Goal: Information Seeking & Learning: Stay updated

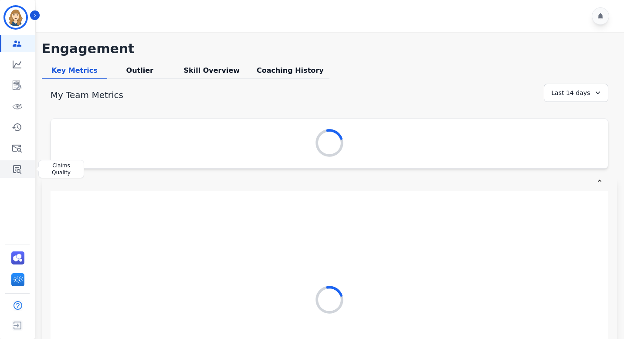
click at [16, 172] on icon "Sidebar" at bounding box center [17, 169] width 10 height 10
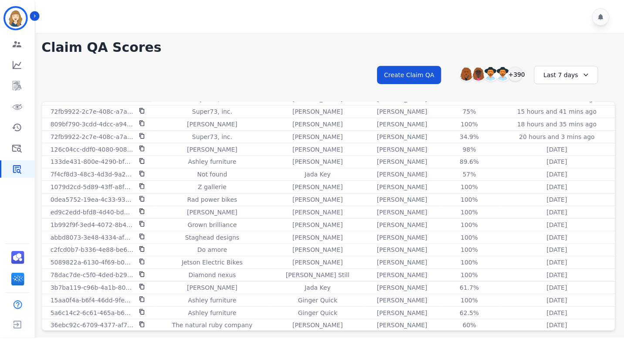
scroll to position [176, 0]
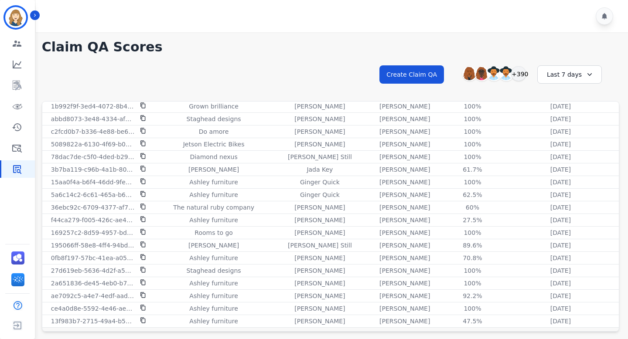
click at [558, 75] on div "Last 7 days" at bounding box center [569, 74] width 65 height 18
click at [565, 169] on li "Last 12 months" at bounding box center [575, 173] width 44 height 17
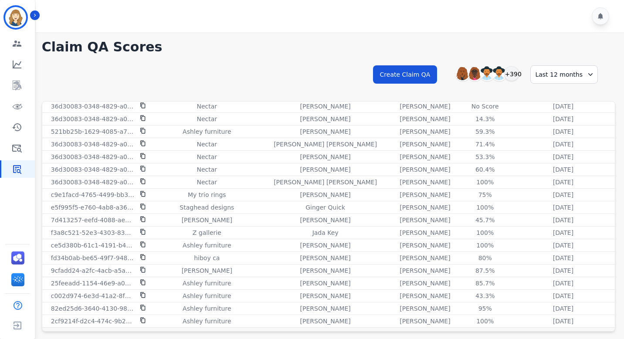
scroll to position [23, 0]
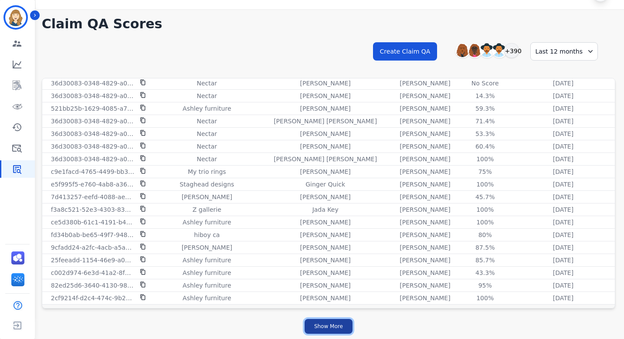
click at [328, 330] on button "Show More" at bounding box center [329, 326] width 48 height 15
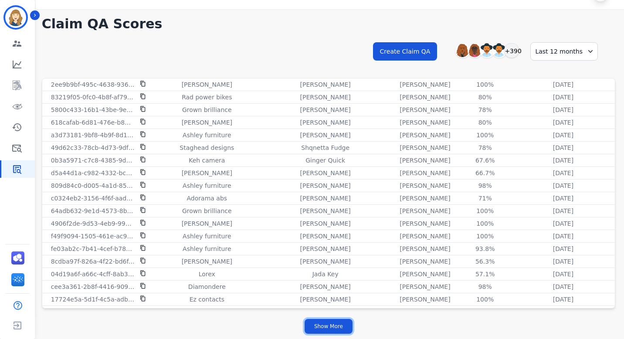
scroll to position [2312, 0]
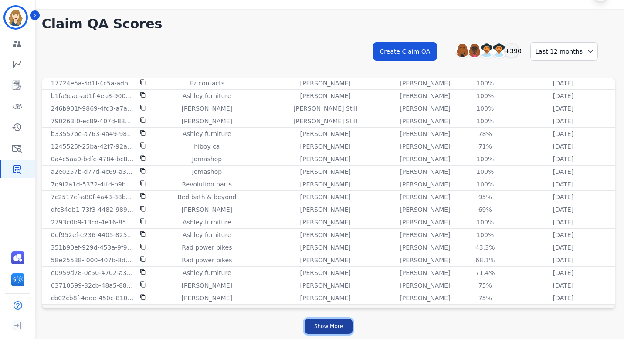
click at [347, 327] on button "Show More" at bounding box center [329, 326] width 48 height 15
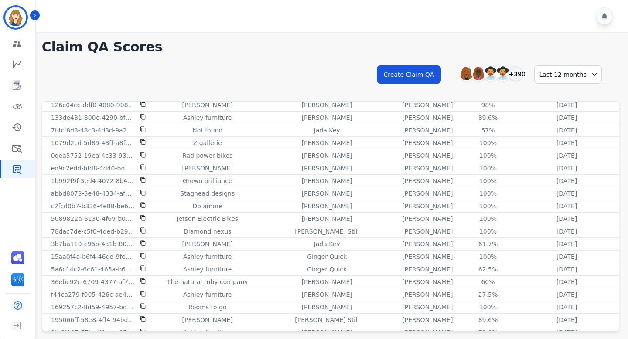
scroll to position [0, 0]
